Goal: Task Accomplishment & Management: Use online tool/utility

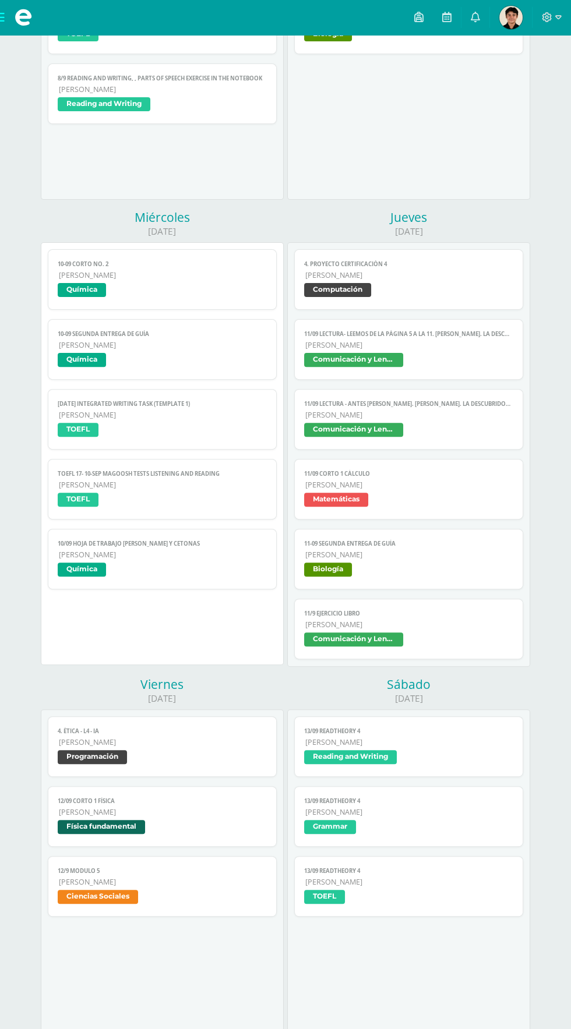
scroll to position [446, 0]
click at [206, 411] on span "[PERSON_NAME]" at bounding box center [162, 416] width 207 height 10
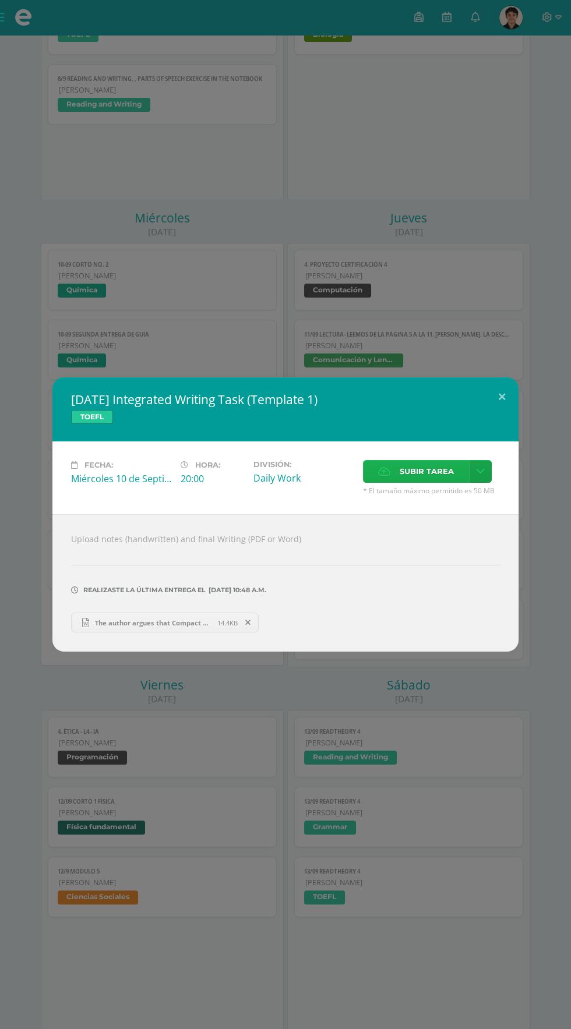
click at [406, 468] on span "Subir tarea" at bounding box center [426, 472] width 54 height 22
click at [0, 0] on input "Subir tarea" at bounding box center [0, 0] width 0 height 0
click at [392, 478] on label "Subir tarea" at bounding box center [416, 471] width 106 height 23
click at [0, 0] on input "Subir tarea" at bounding box center [0, 0] width 0 height 0
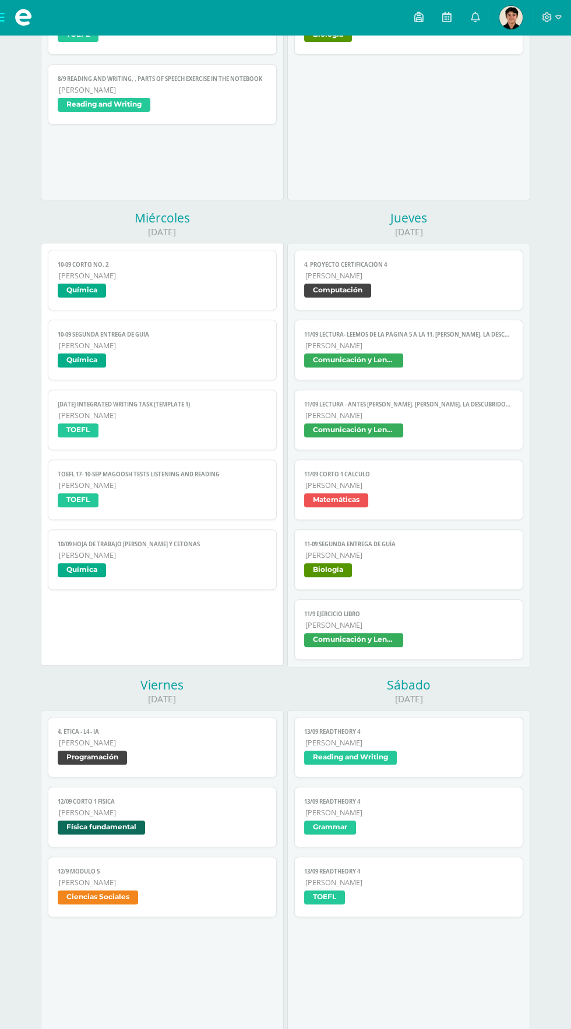
scroll to position [446, 0]
